Goal: Information Seeking & Learning: Learn about a topic

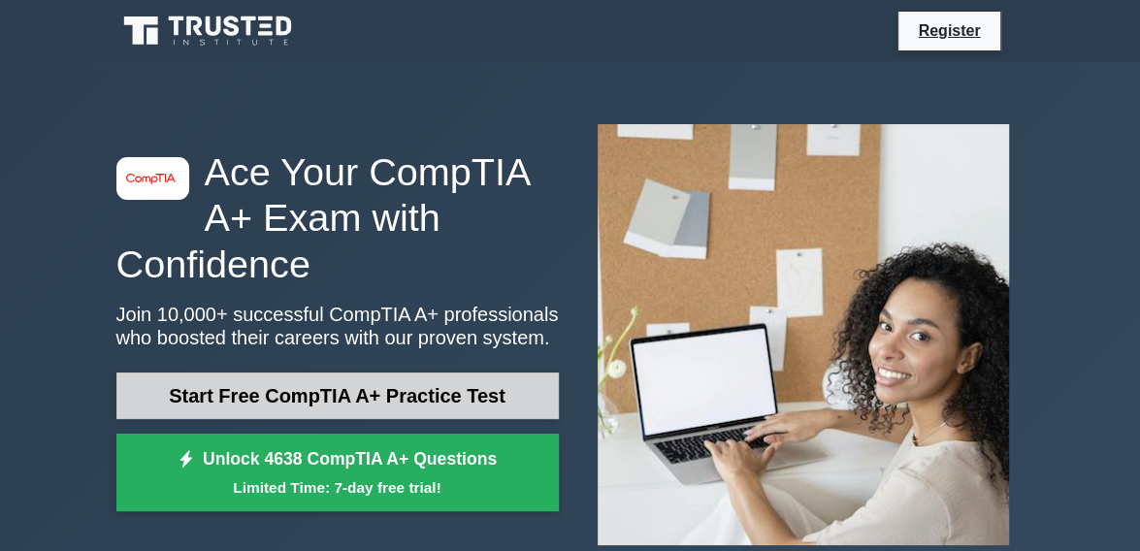
click at [279, 394] on link "Start Free CompTIA A+ Practice Test" at bounding box center [337, 395] width 442 height 47
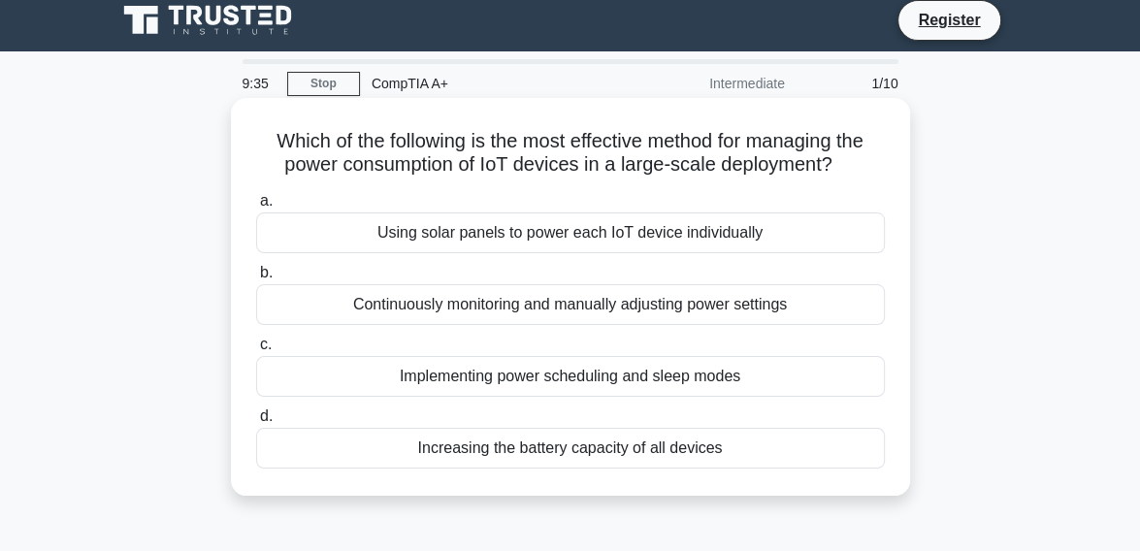
scroll to position [9, 0]
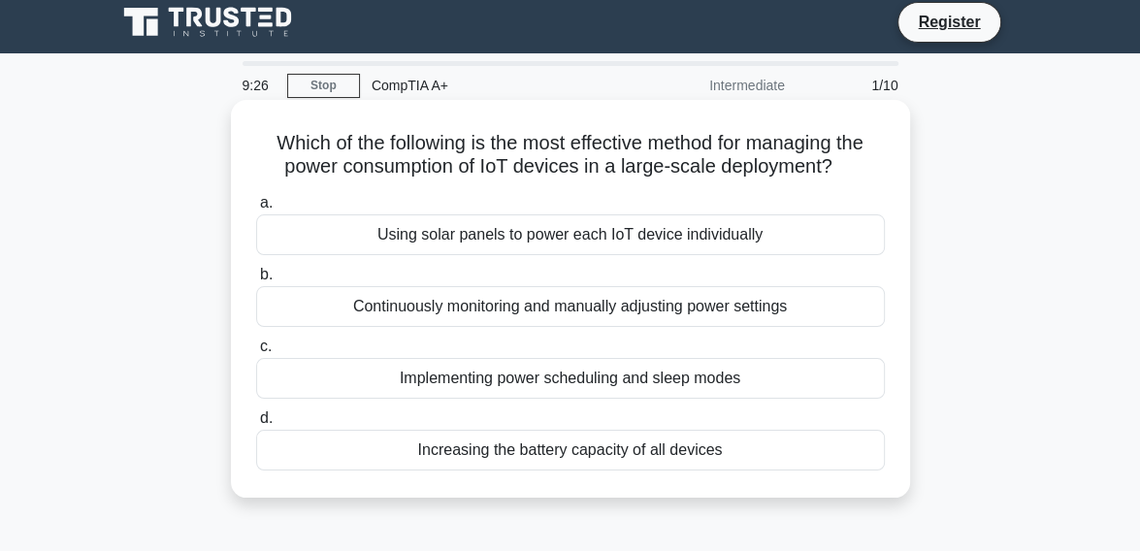
click at [472, 452] on div "Increasing the battery capacity of all devices" at bounding box center [570, 450] width 628 height 41
click at [256, 425] on input "d. Increasing the battery capacity of all devices" at bounding box center [256, 418] width 0 height 13
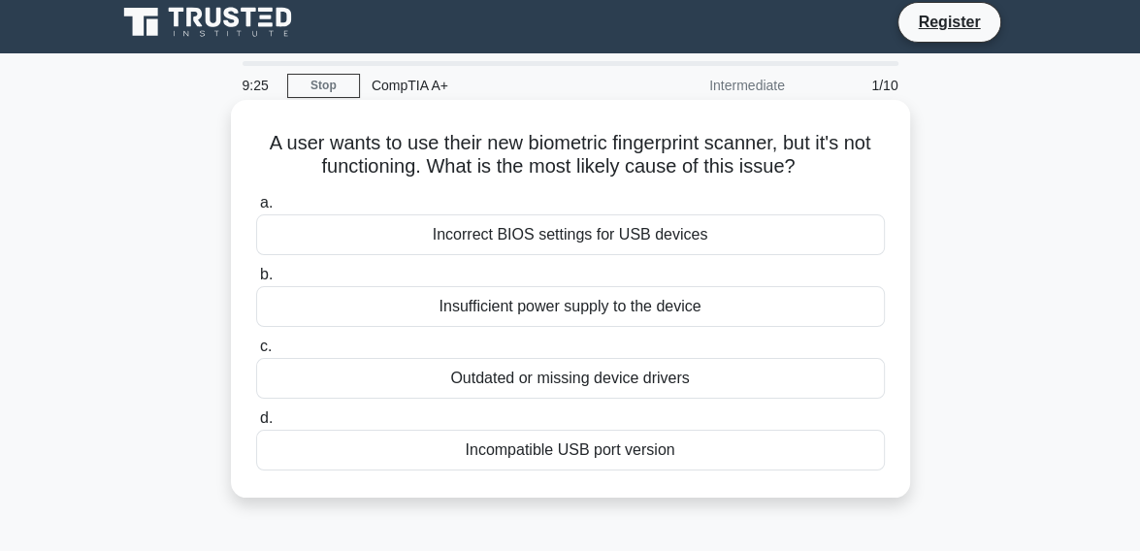
scroll to position [0, 0]
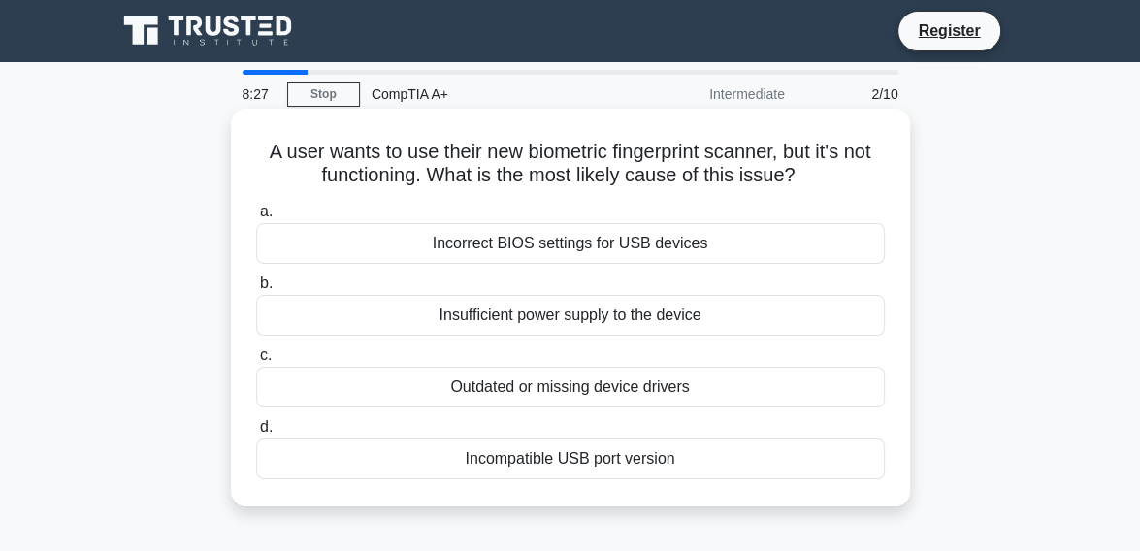
click at [512, 379] on div "Outdated or missing device drivers" at bounding box center [570, 387] width 628 height 41
click at [256, 362] on input "c. Outdated or missing device drivers" at bounding box center [256, 355] width 0 height 13
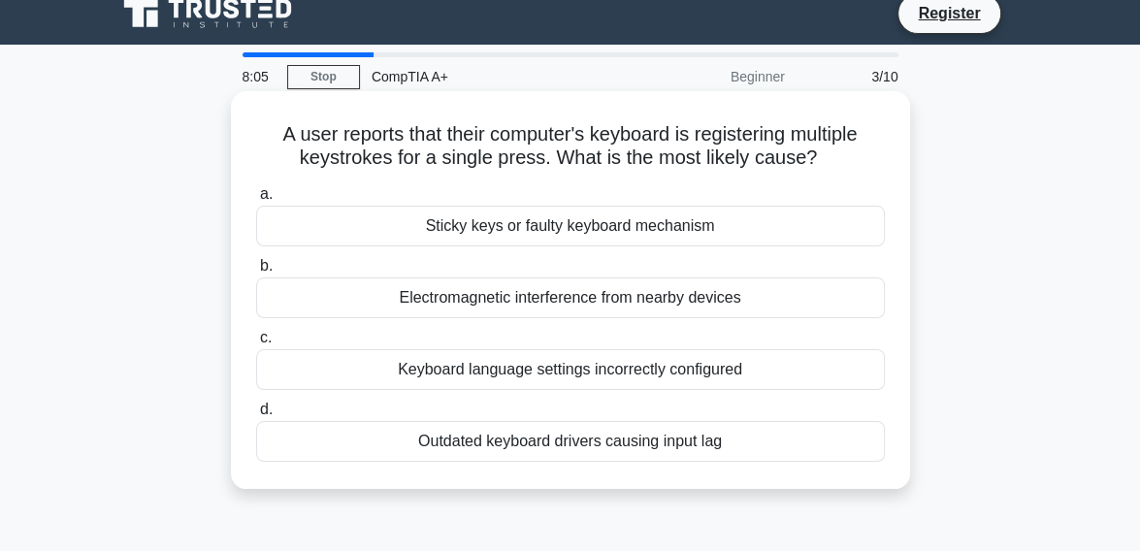
scroll to position [19, 0]
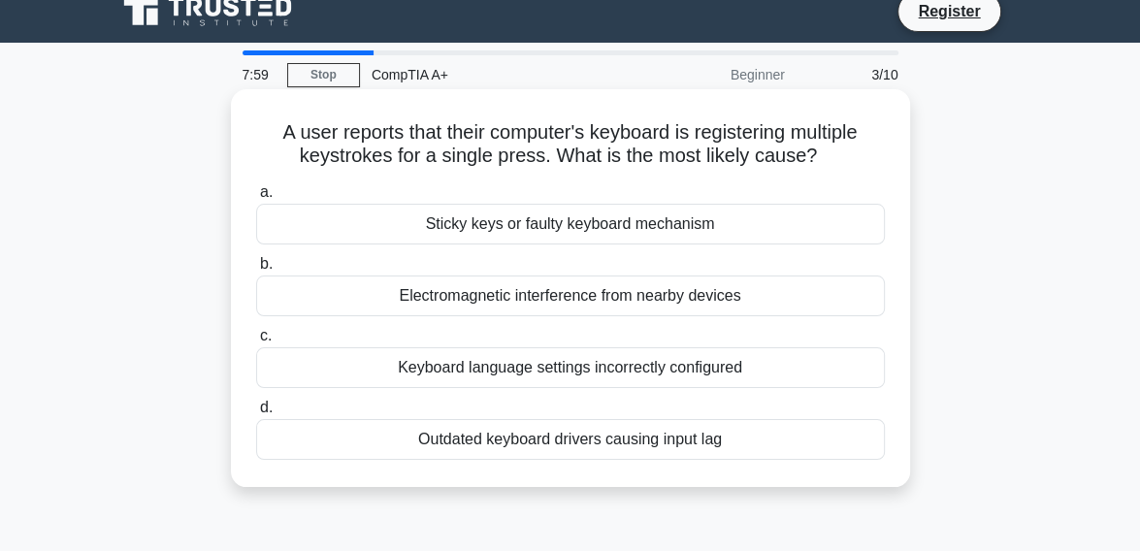
click at [633, 237] on div "Sticky keys or faulty keyboard mechanism" at bounding box center [570, 224] width 628 height 41
click at [256, 199] on input "a. Sticky keys or faulty keyboard mechanism" at bounding box center [256, 192] width 0 height 13
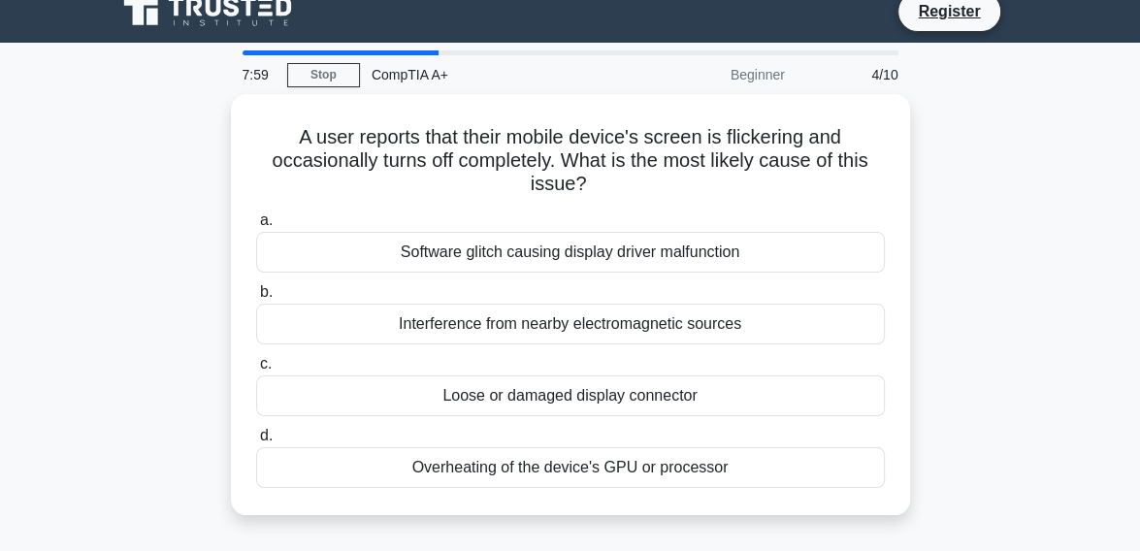
scroll to position [0, 0]
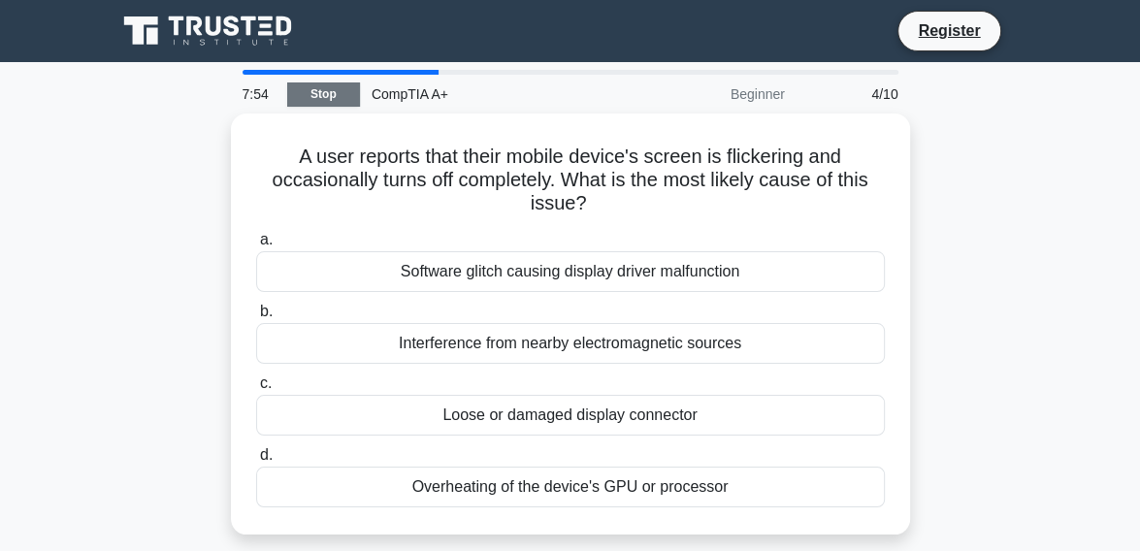
click at [324, 91] on link "Stop" at bounding box center [323, 94] width 73 height 24
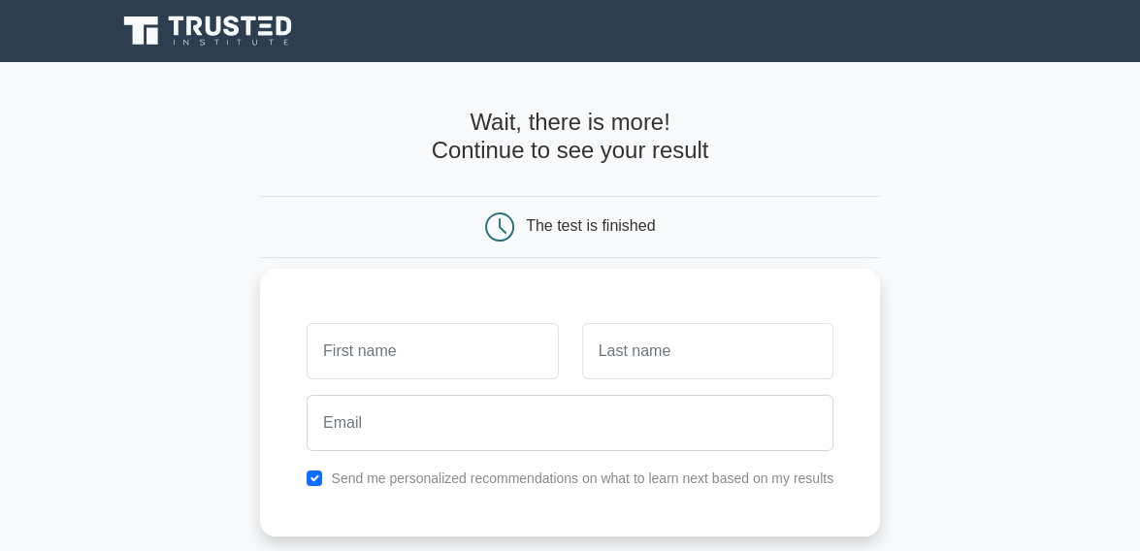
scroll to position [220, 0]
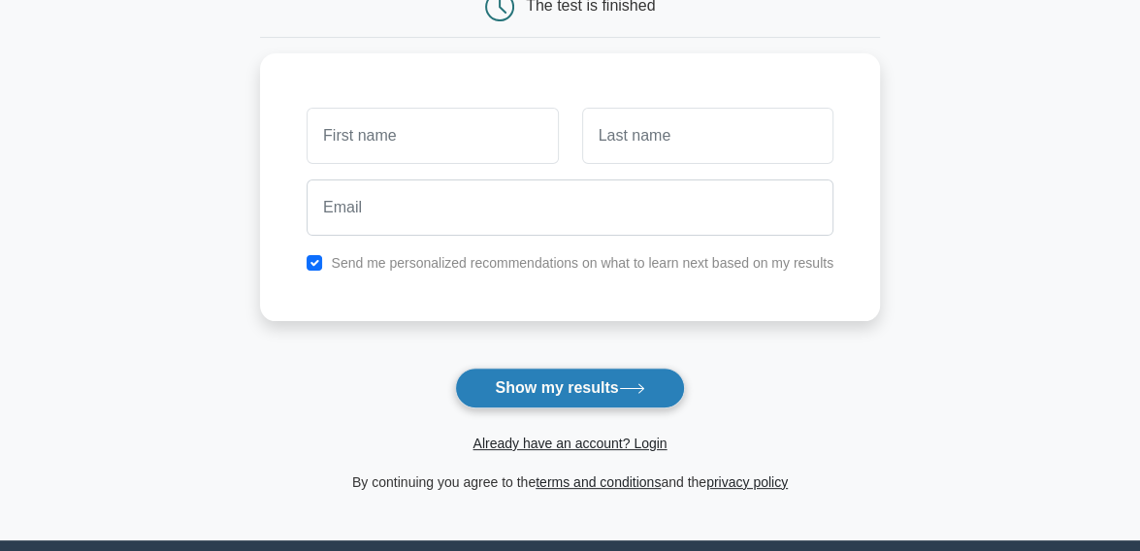
click at [549, 384] on button "Show my results" at bounding box center [569, 388] width 229 height 41
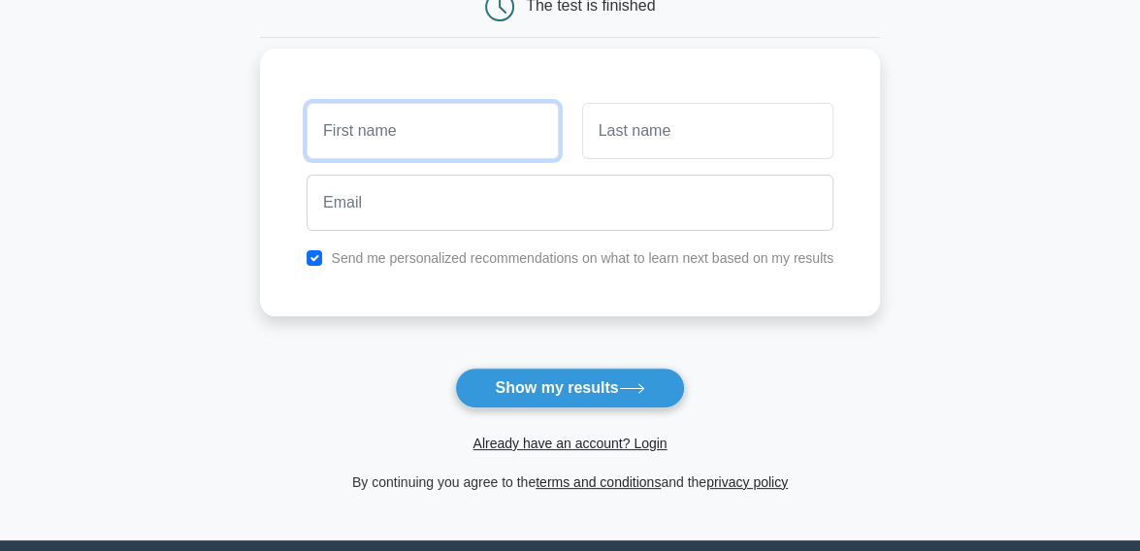
click at [416, 137] on input "text" at bounding box center [431, 131] width 251 height 56
type input "joshua"
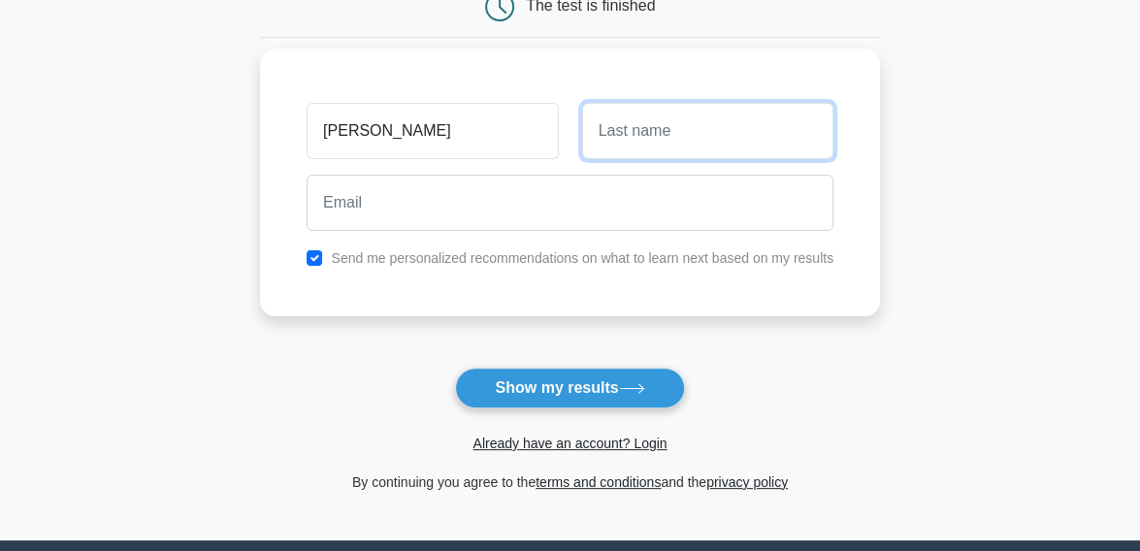
click at [659, 126] on input "text" at bounding box center [707, 131] width 251 height 56
type input "okafor"
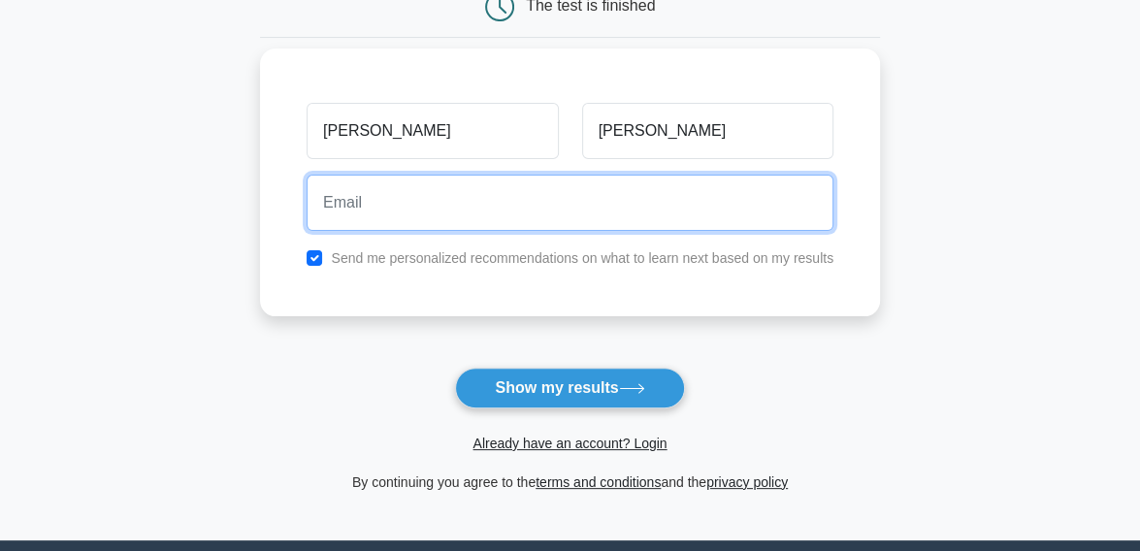
click at [616, 199] on input "email" at bounding box center [569, 203] width 527 height 56
type input "raphealokafor11@gmail.com"
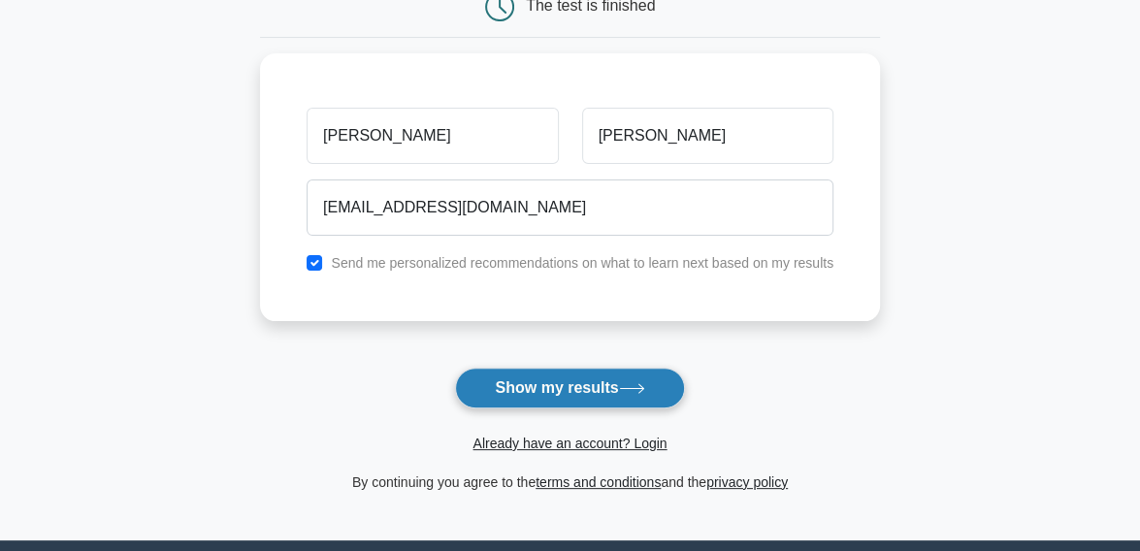
click at [544, 382] on button "Show my results" at bounding box center [569, 388] width 229 height 41
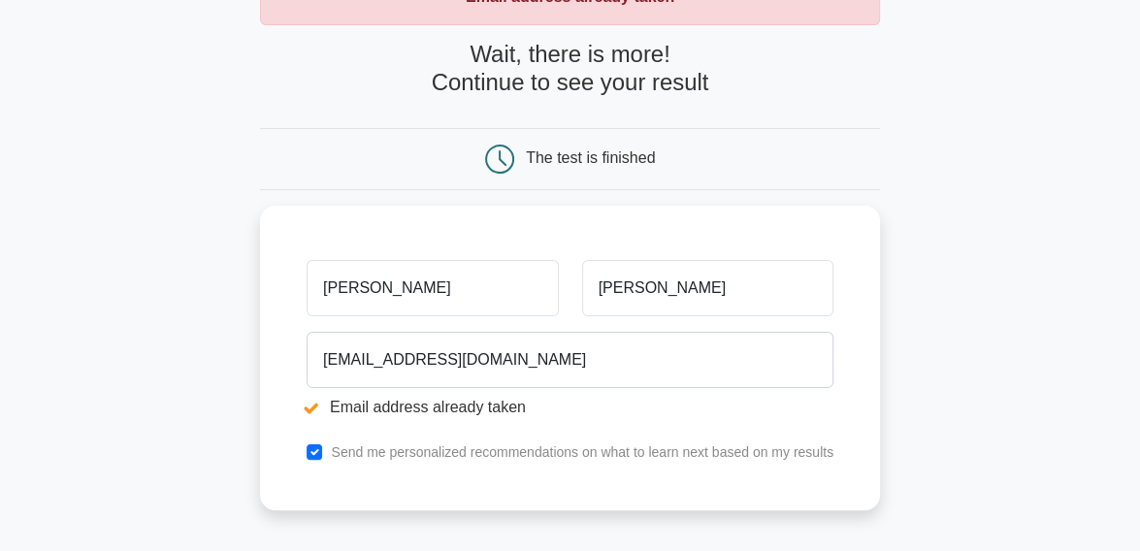
scroll to position [143, 0]
